Goal: Register for event/course

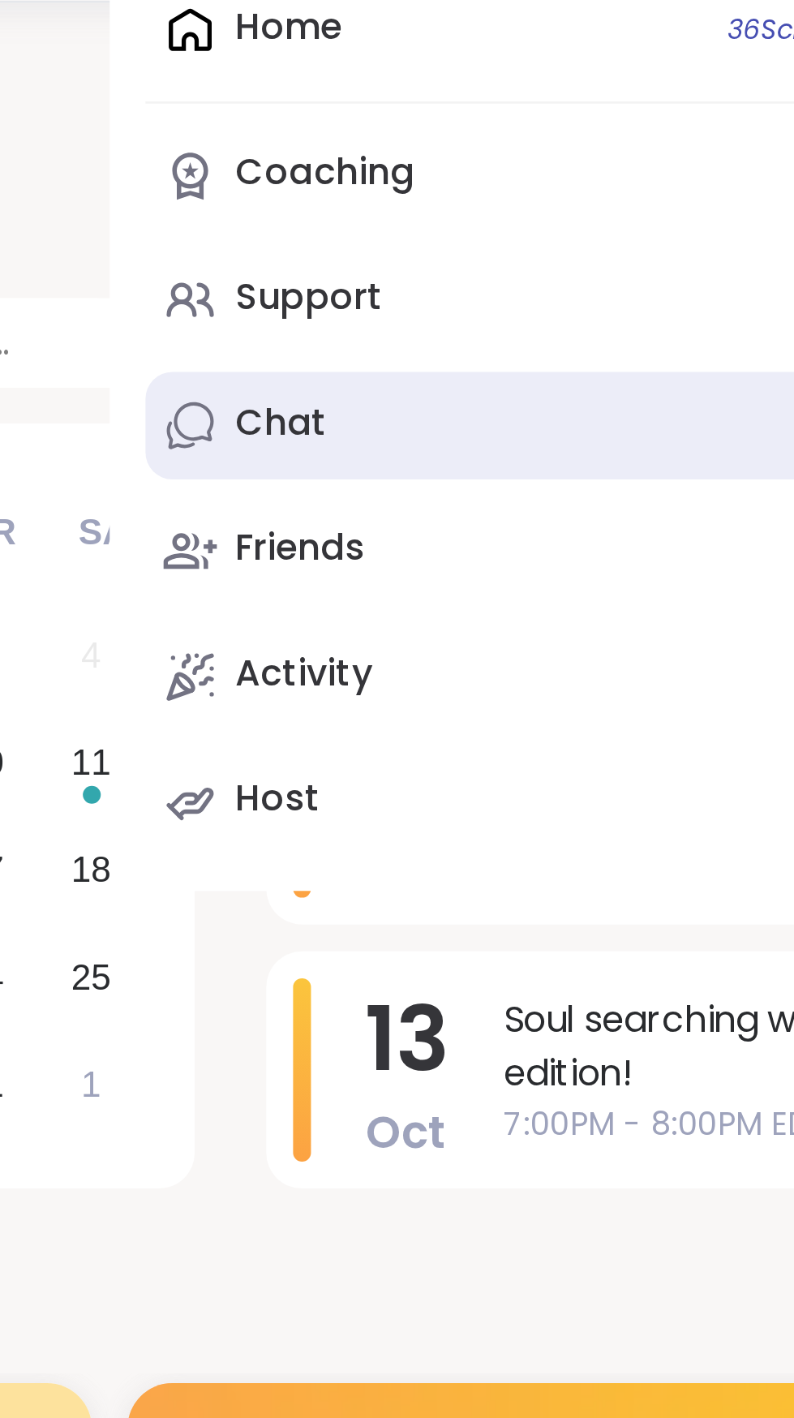
click at [373, 217] on div "Chat 3" at bounding box center [358, 217] width 33 height 18
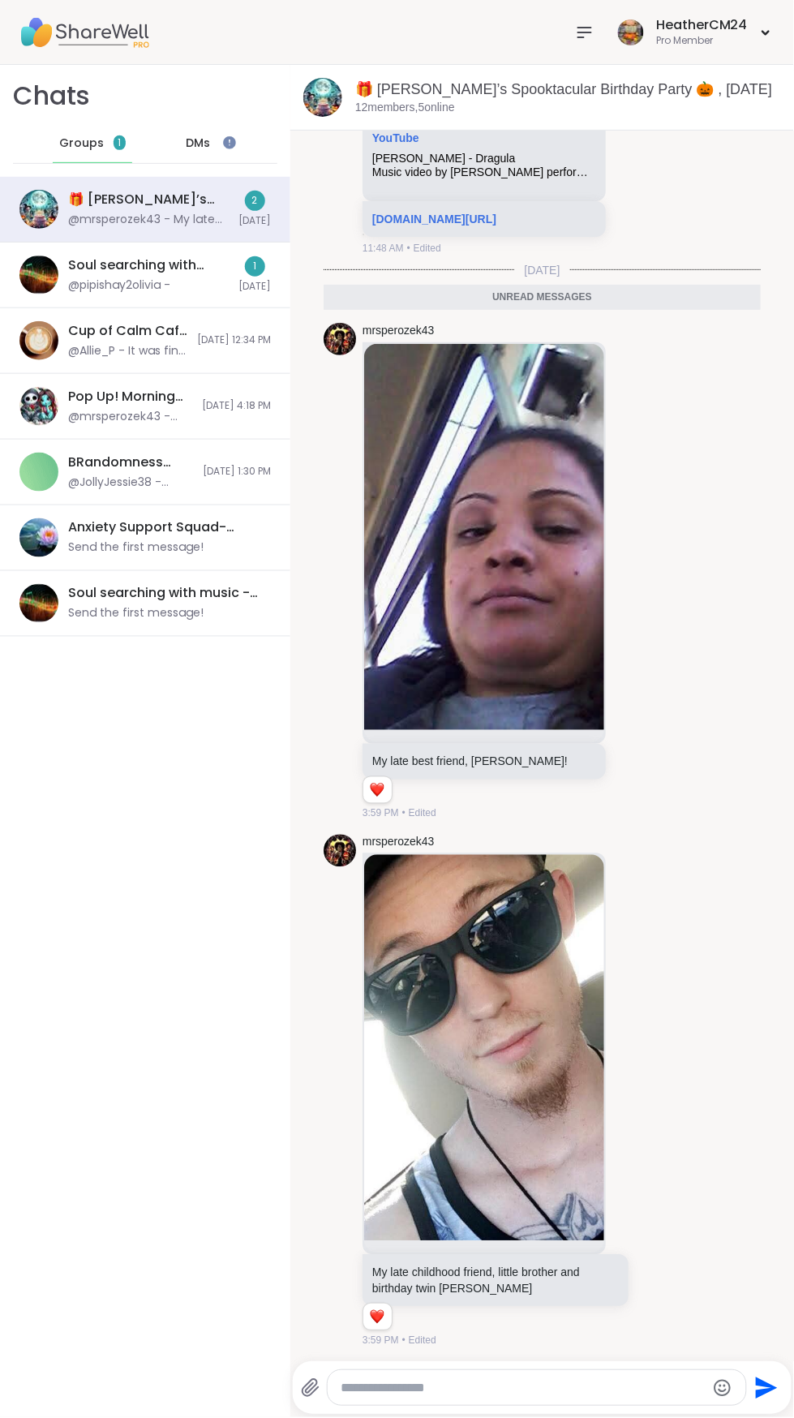
scroll to position [247, 0]
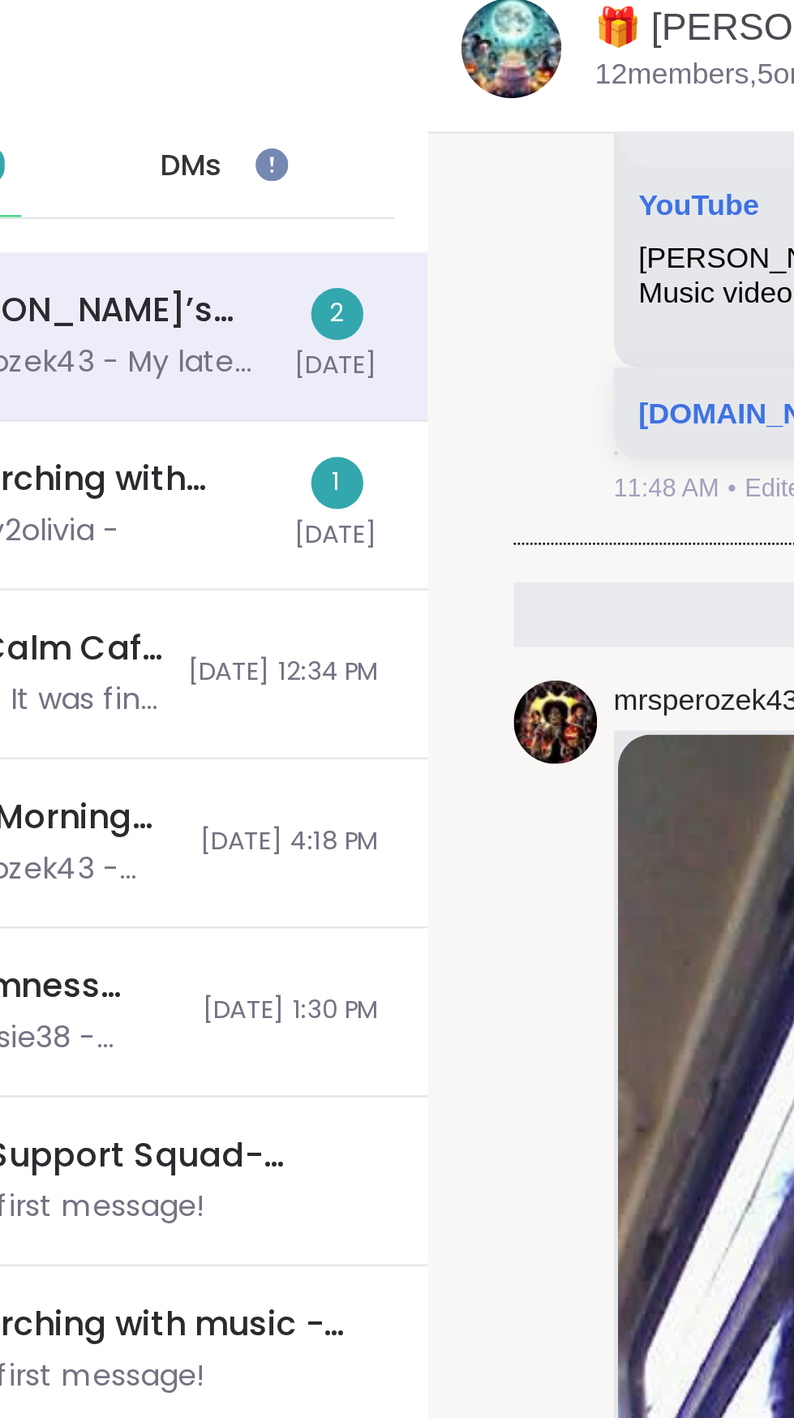
click at [208, 143] on span "DMs" at bounding box center [198, 143] width 24 height 16
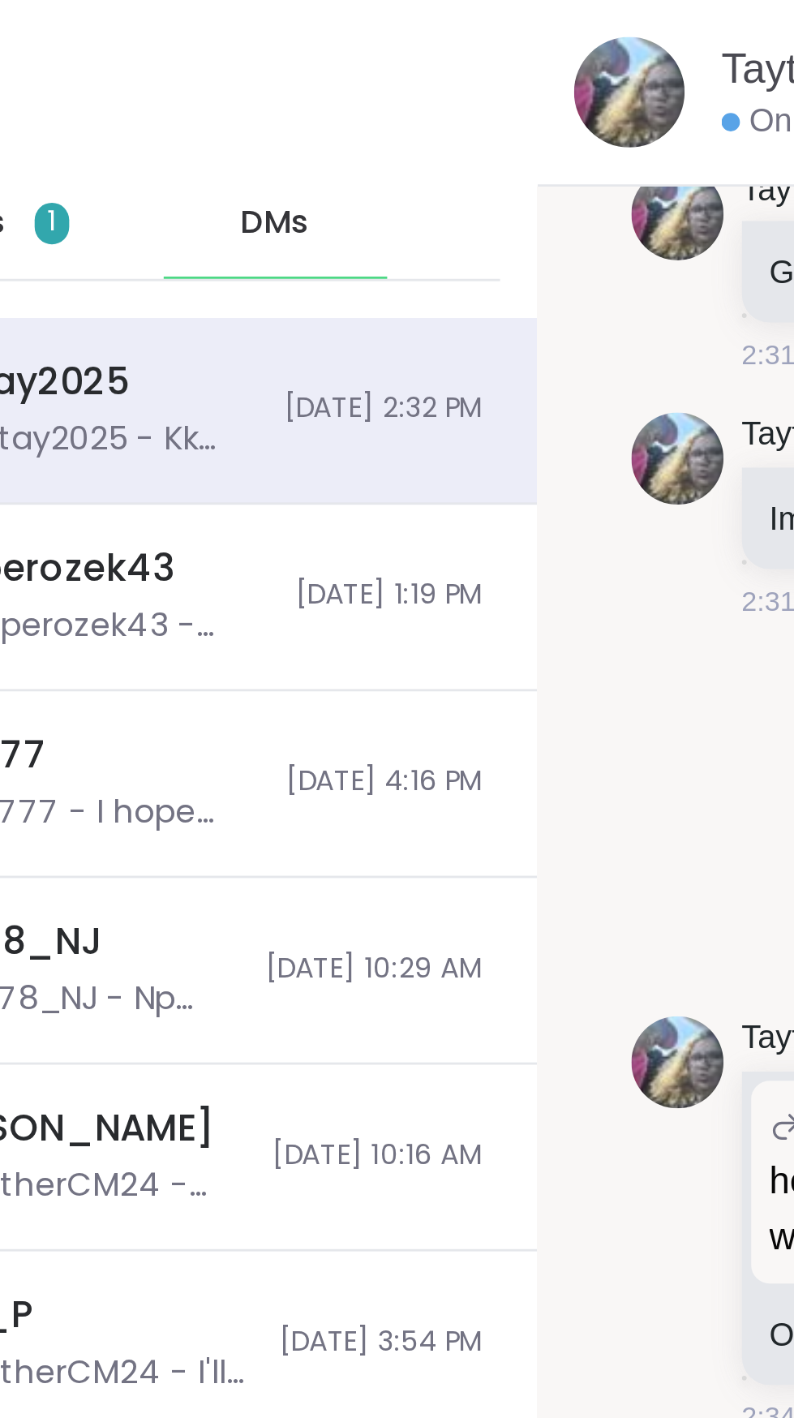
click at [202, 151] on span "DMs" at bounding box center [198, 143] width 24 height 16
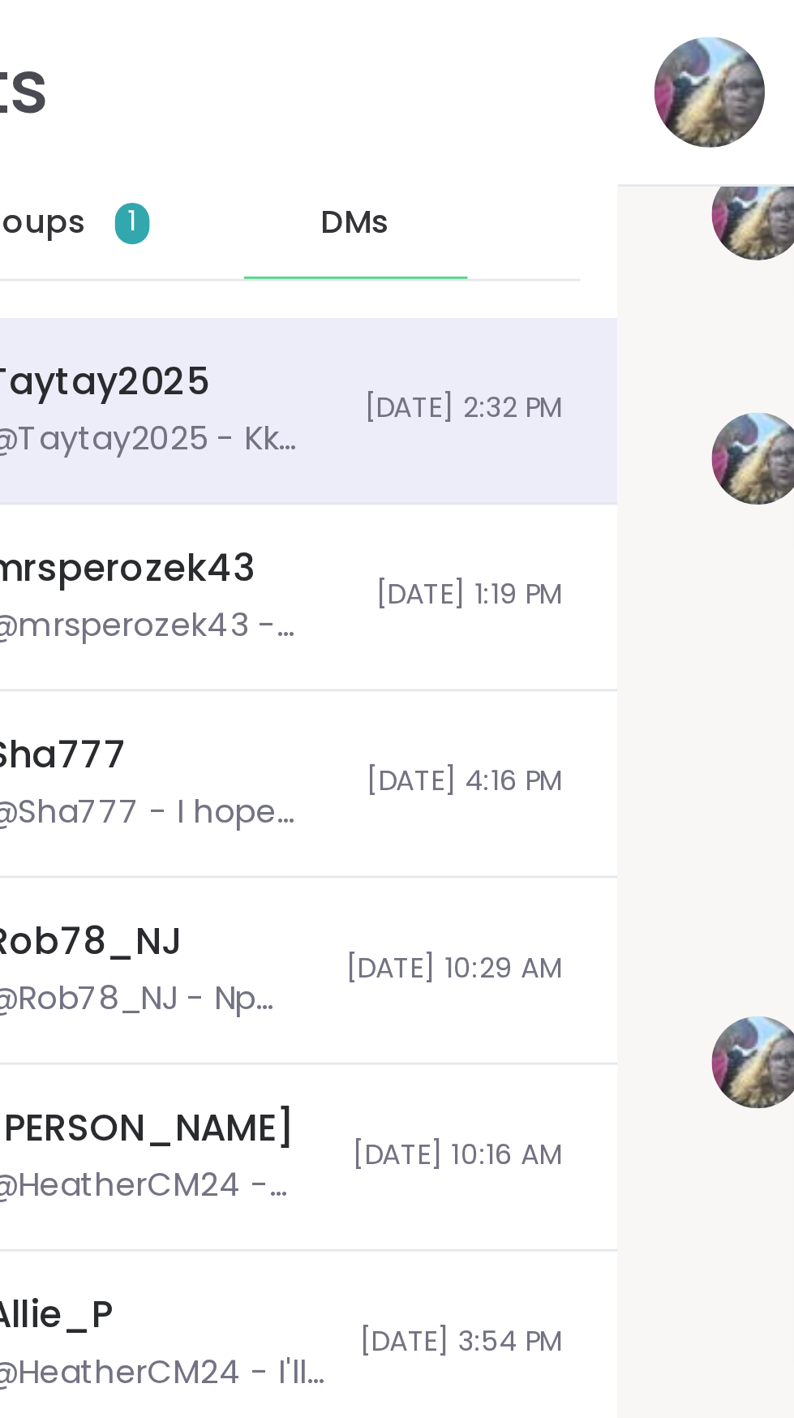
click at [204, 145] on span "DMs" at bounding box center [198, 143] width 24 height 16
click at [203, 150] on span "DMs" at bounding box center [198, 143] width 24 height 16
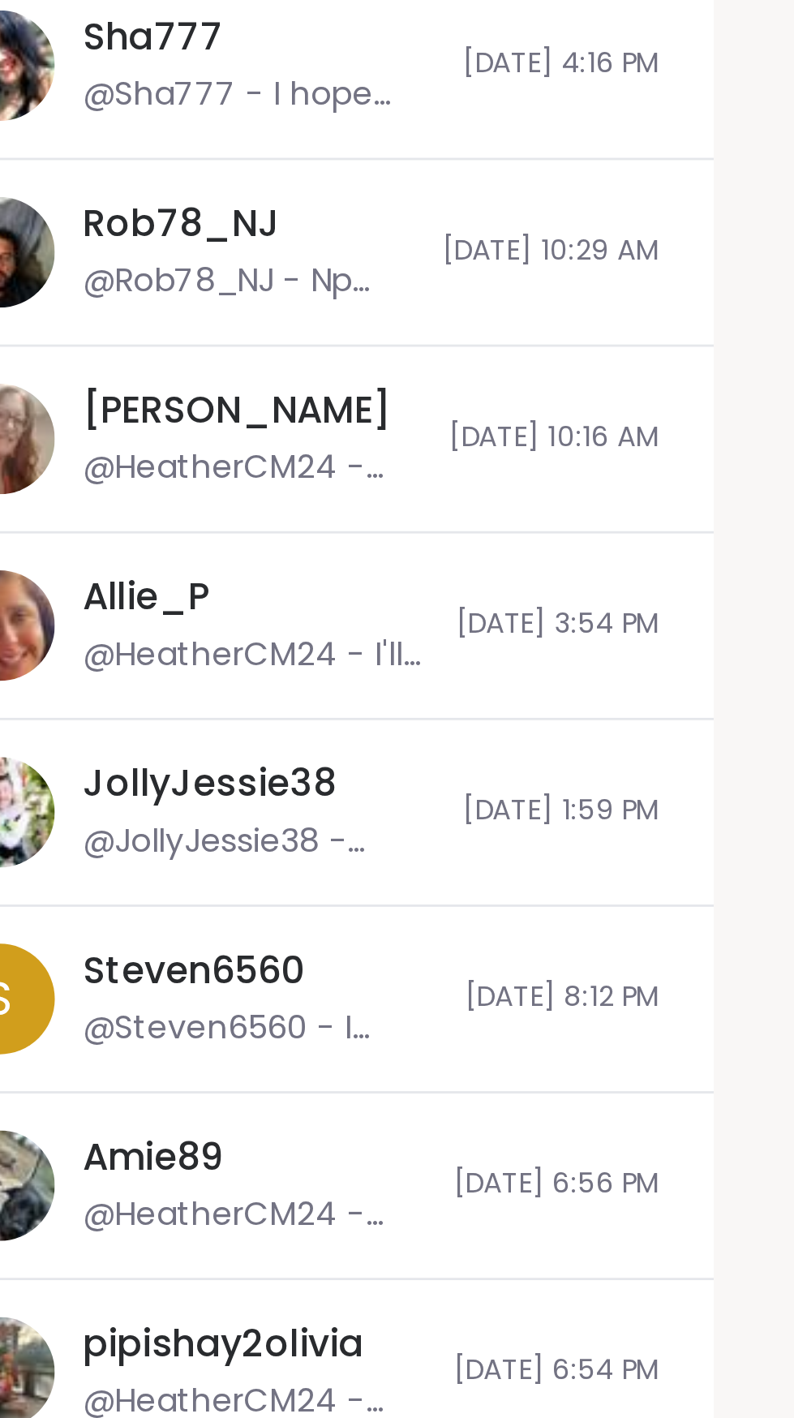
scroll to position [14617, 0]
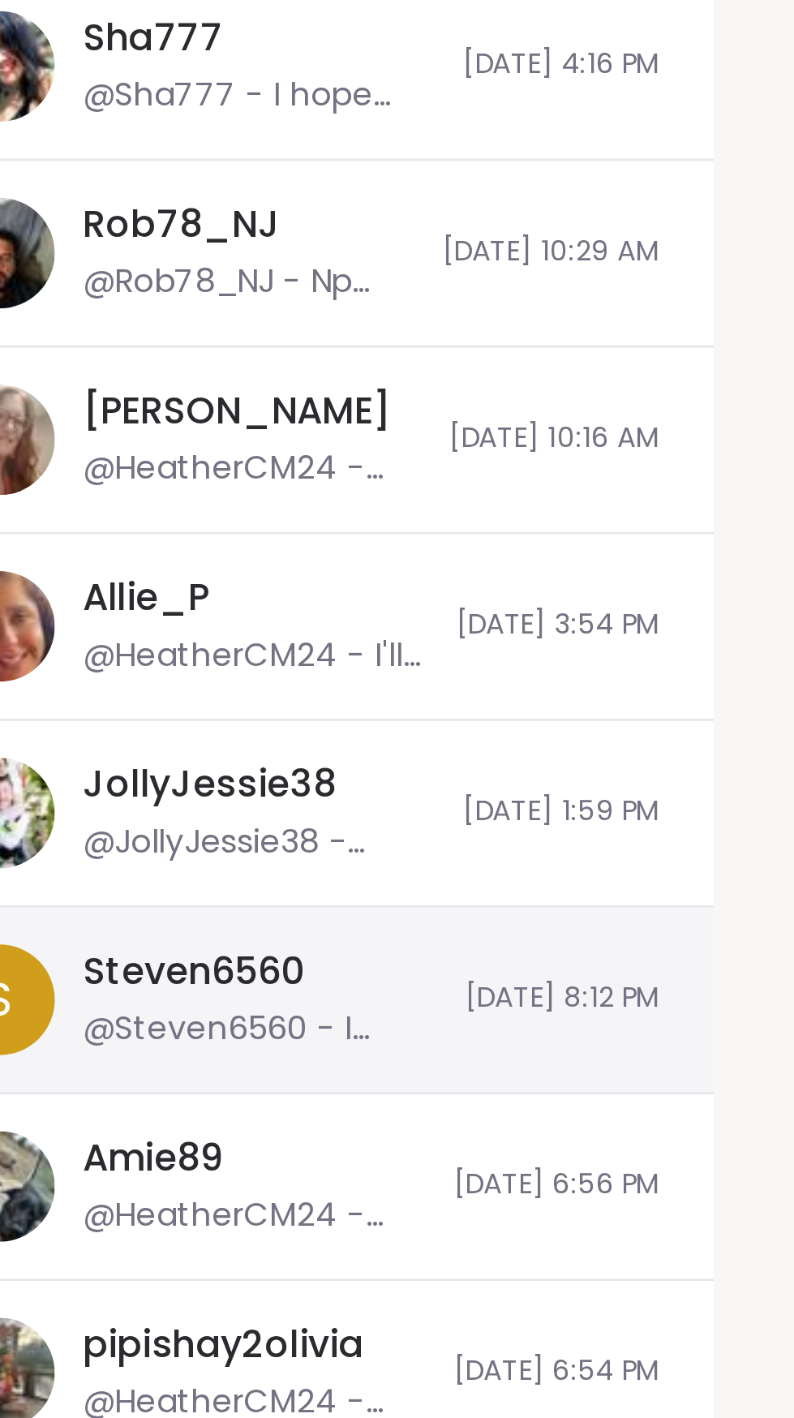
click at [159, 527] on div "Steven6560 @Steven6560 - I won't be around much anymore. I cant be around a cer…" at bounding box center [130, 529] width 125 height 37
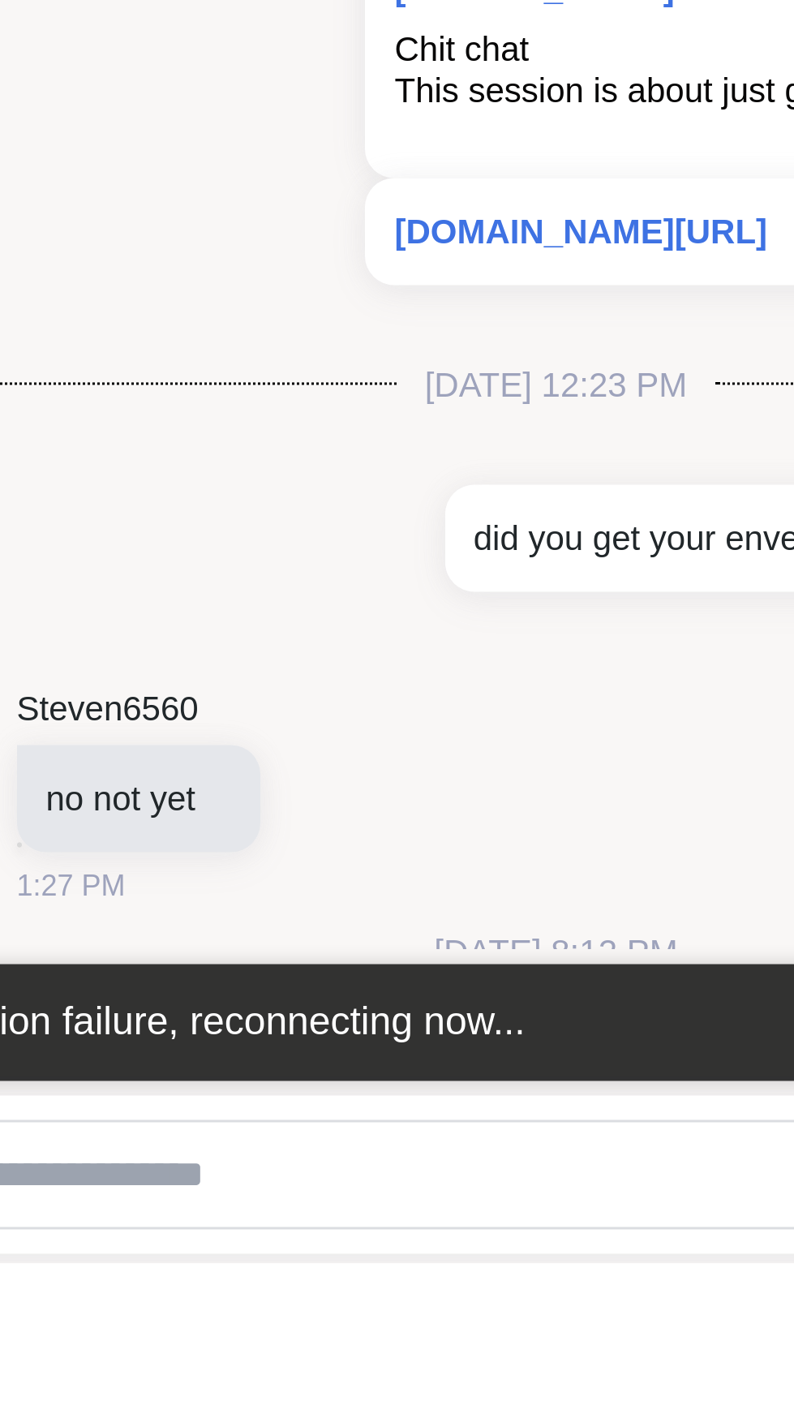
scroll to position [0, 0]
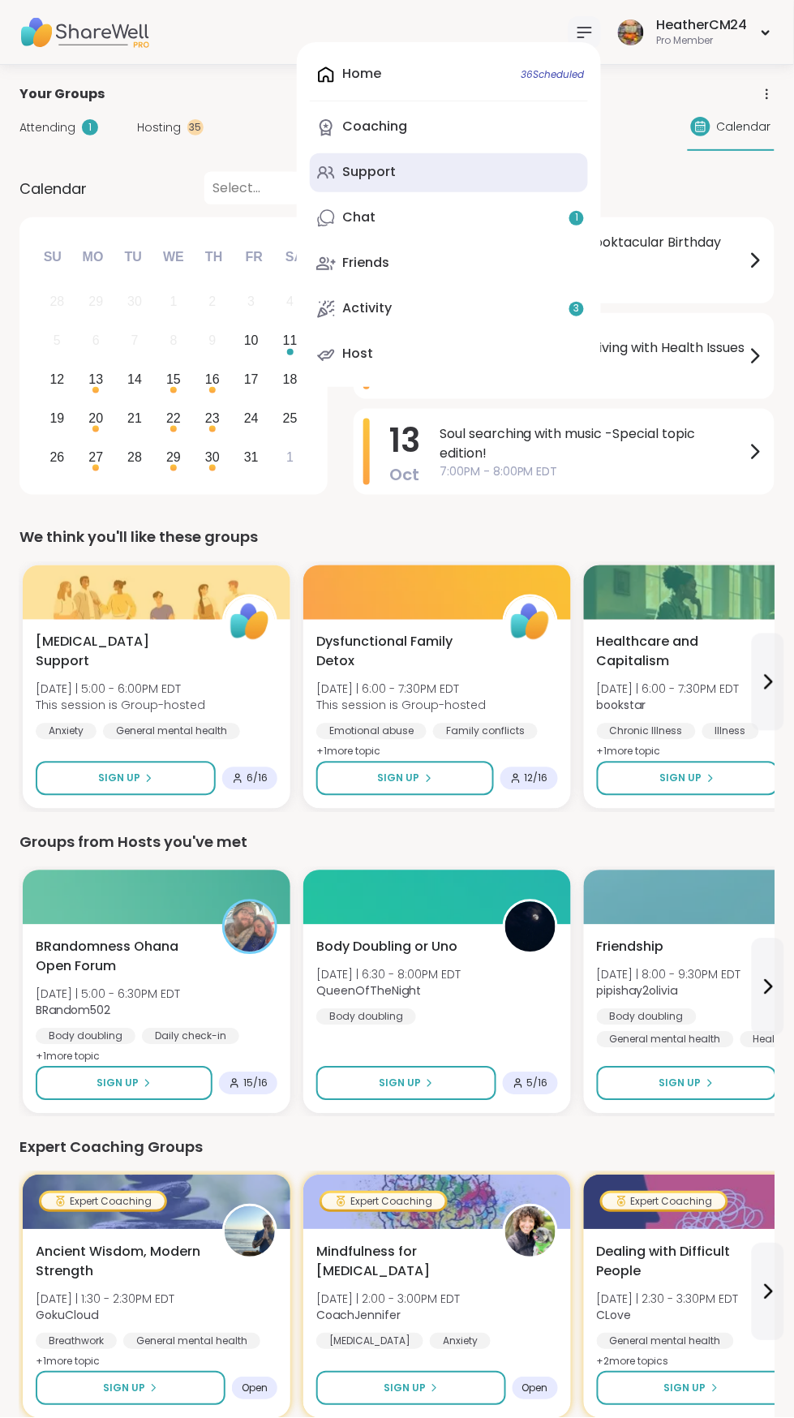
click at [376, 172] on div "Support" at bounding box center [369, 172] width 54 height 18
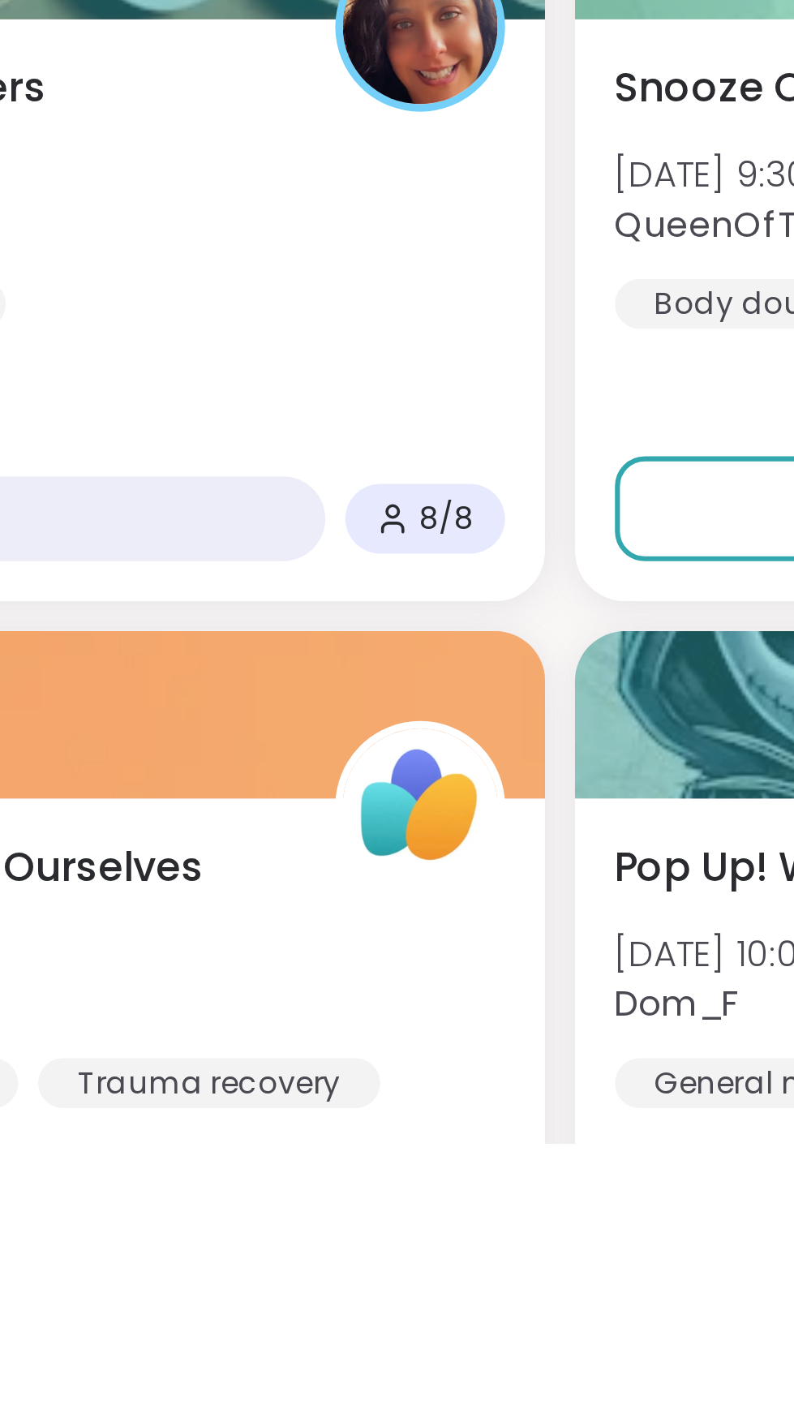
scroll to position [3345, 0]
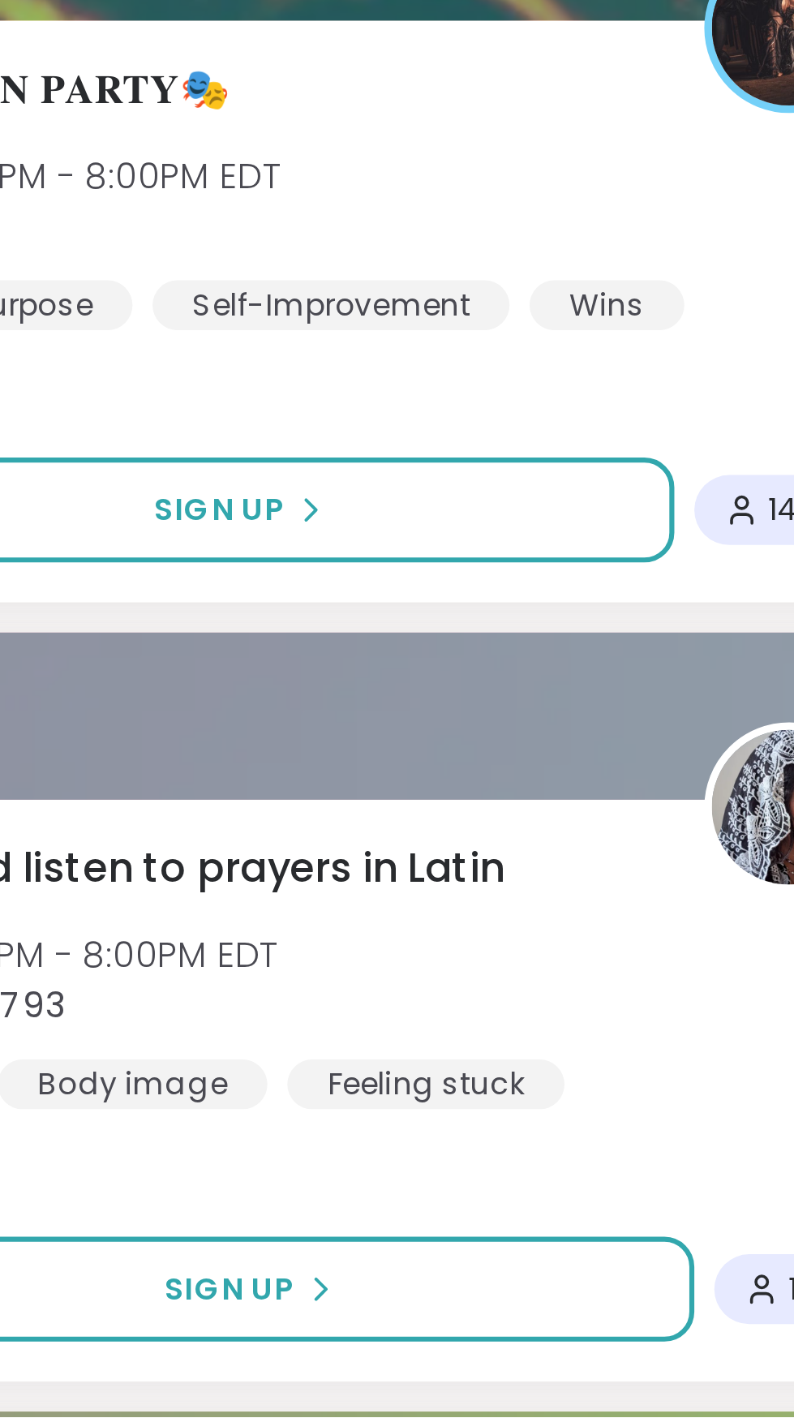
scroll to position [7209, 0]
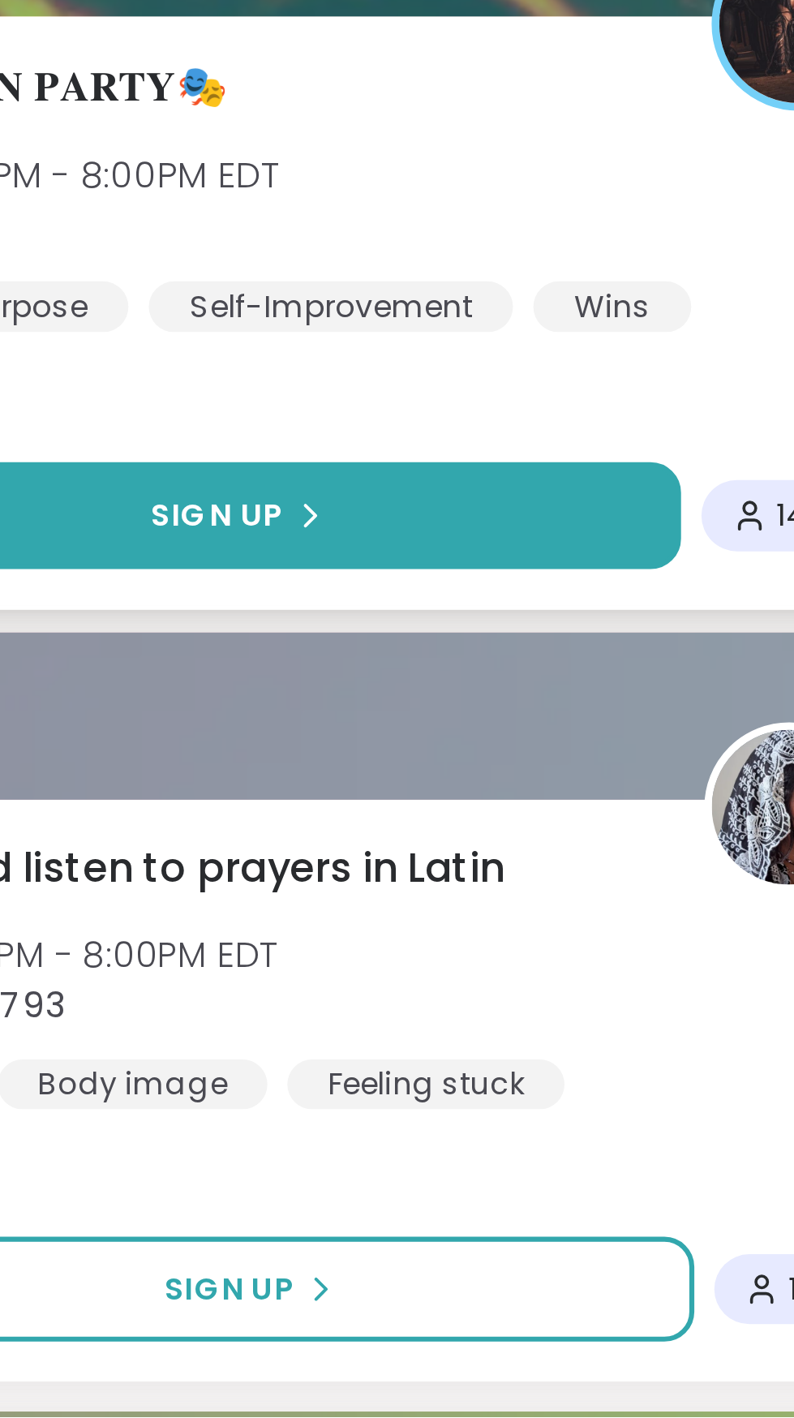
click at [255, 1119] on button "Sign Up" at bounding box center [172, 1125] width 287 height 35
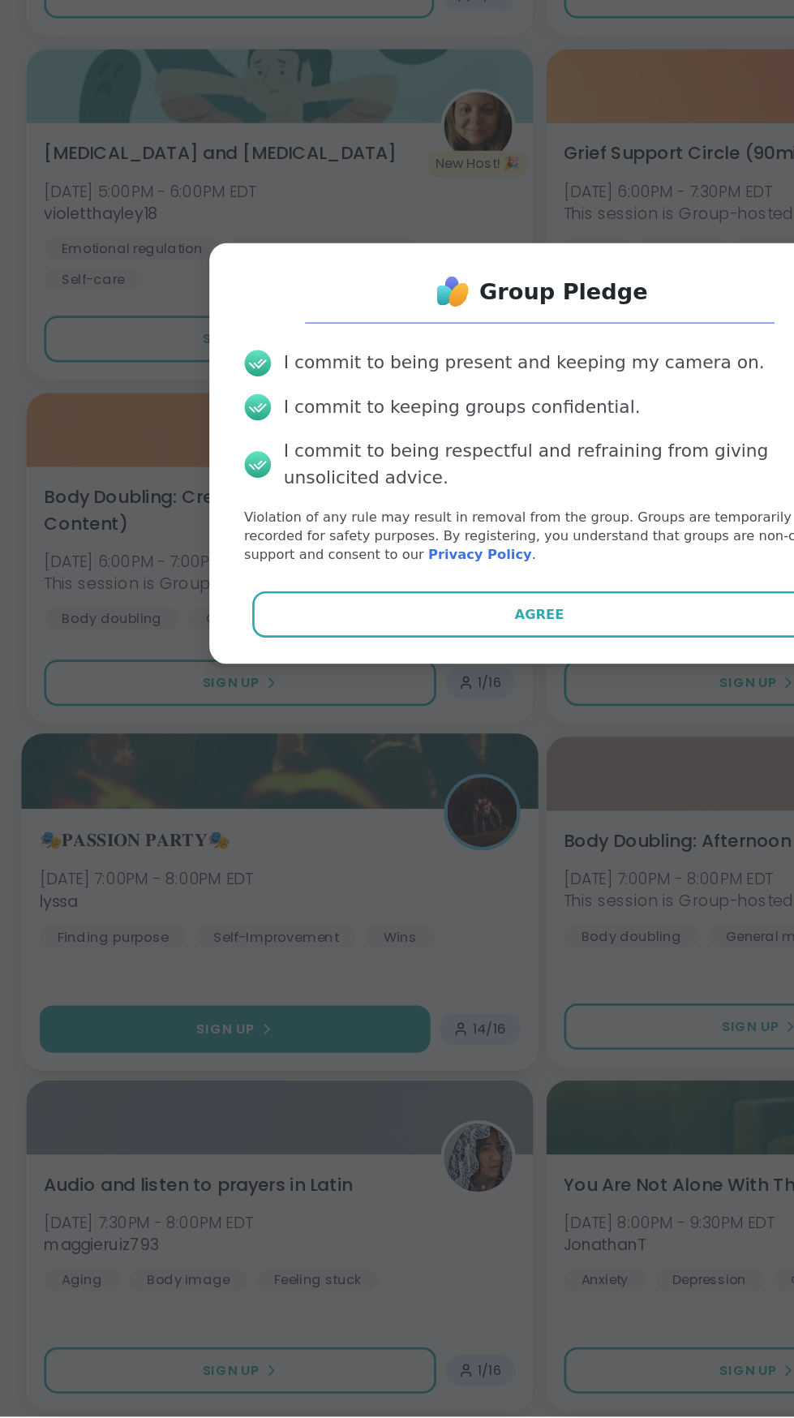
scroll to position [7201, 0]
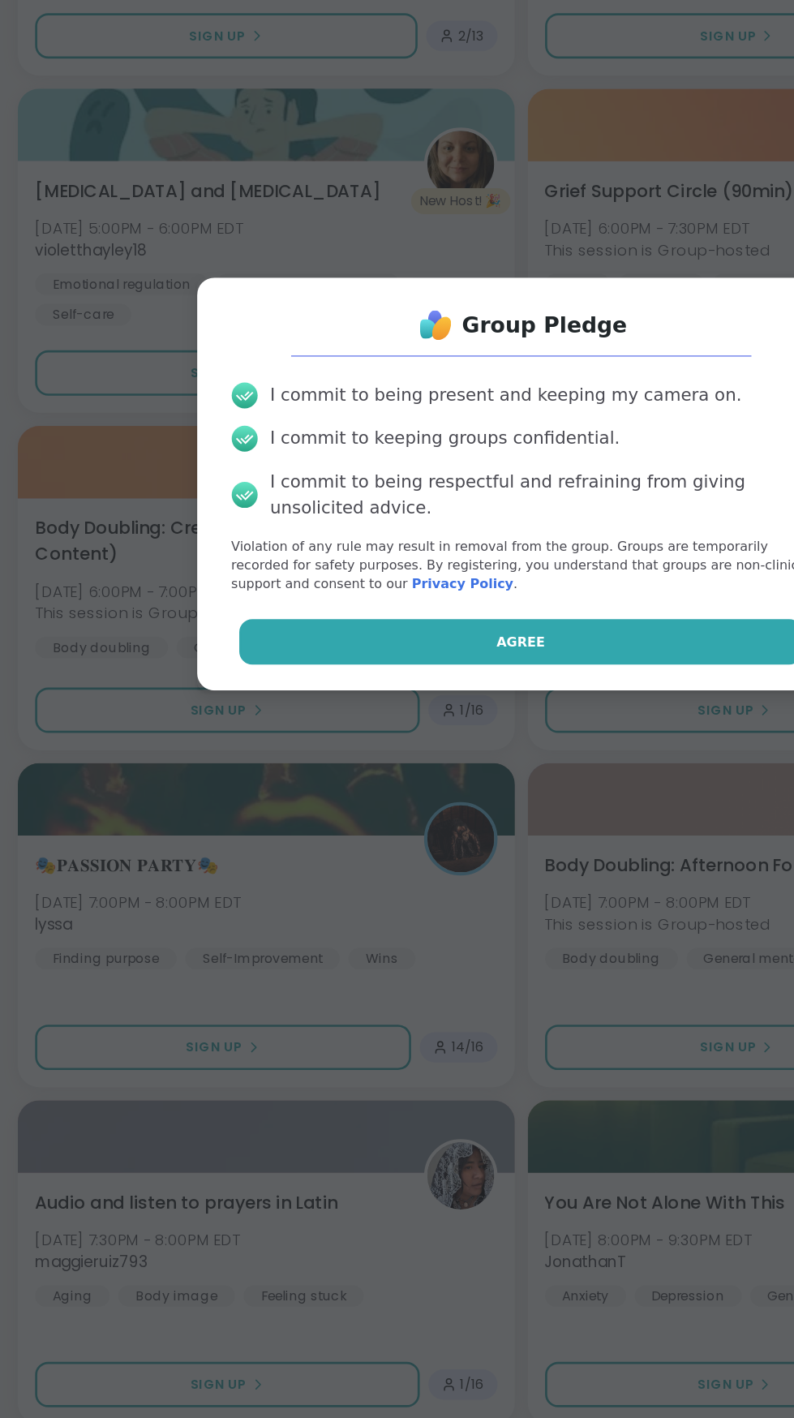
click at [475, 836] on button "Agree" at bounding box center [397, 827] width 423 height 34
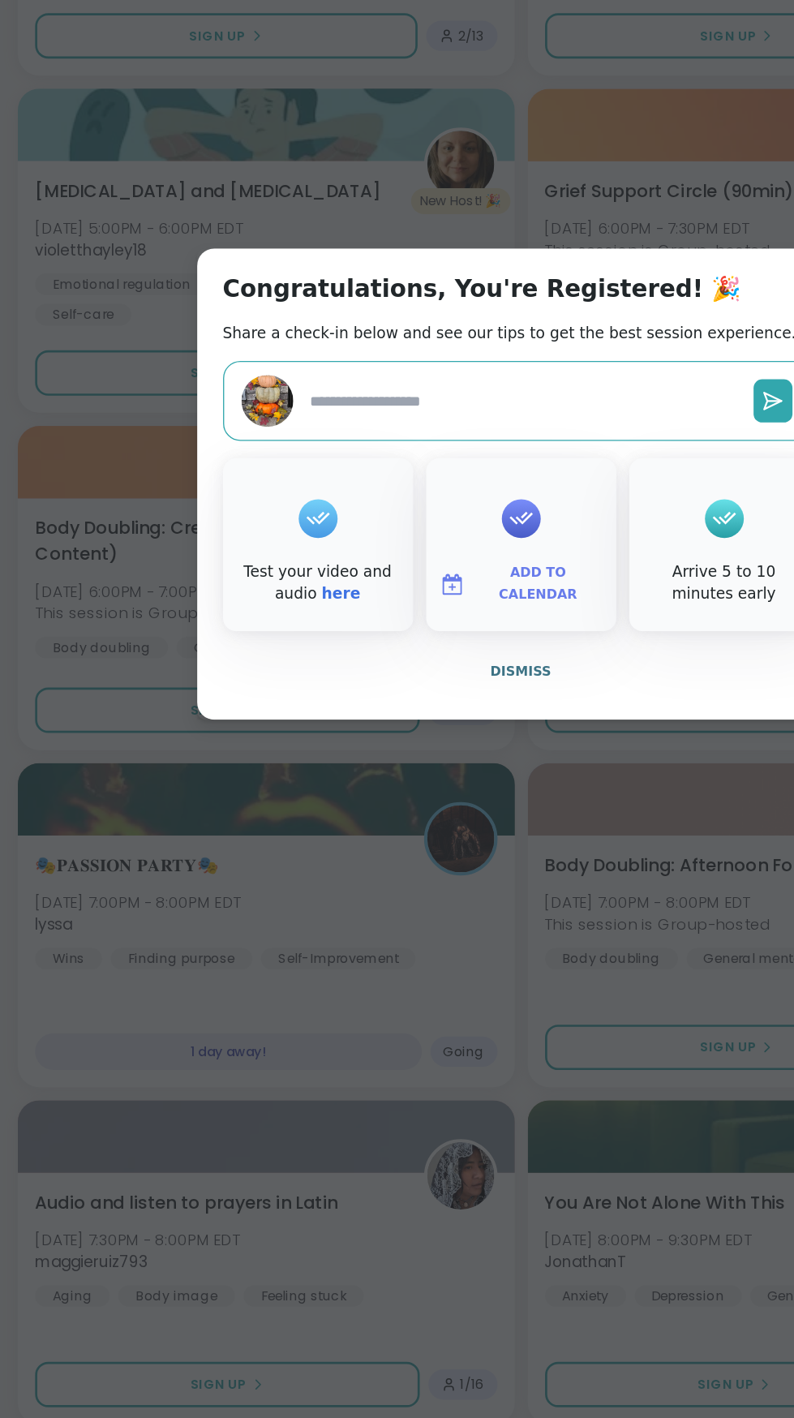
type textarea "*"
click at [415, 838] on button "Dismiss" at bounding box center [398, 849] width 448 height 34
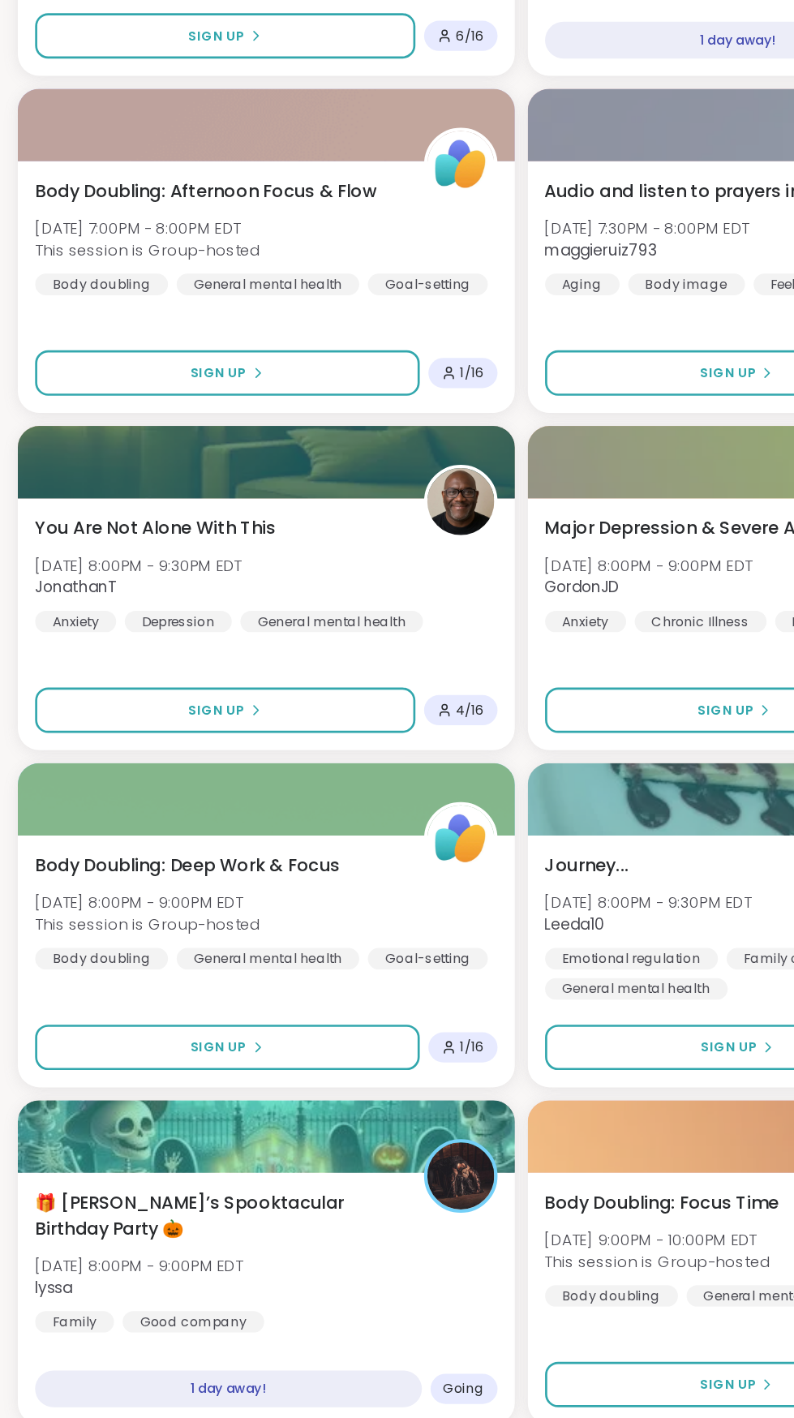
scroll to position [6442, 0]
